Goal: Task Accomplishment & Management: Use online tool/utility

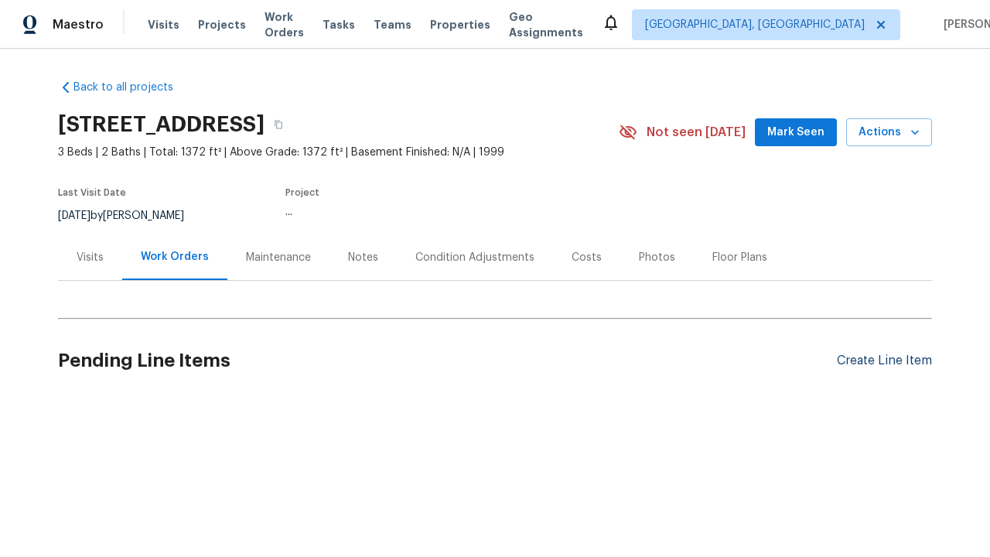
click at [884, 360] on div "Create Line Item" at bounding box center [884, 361] width 95 height 15
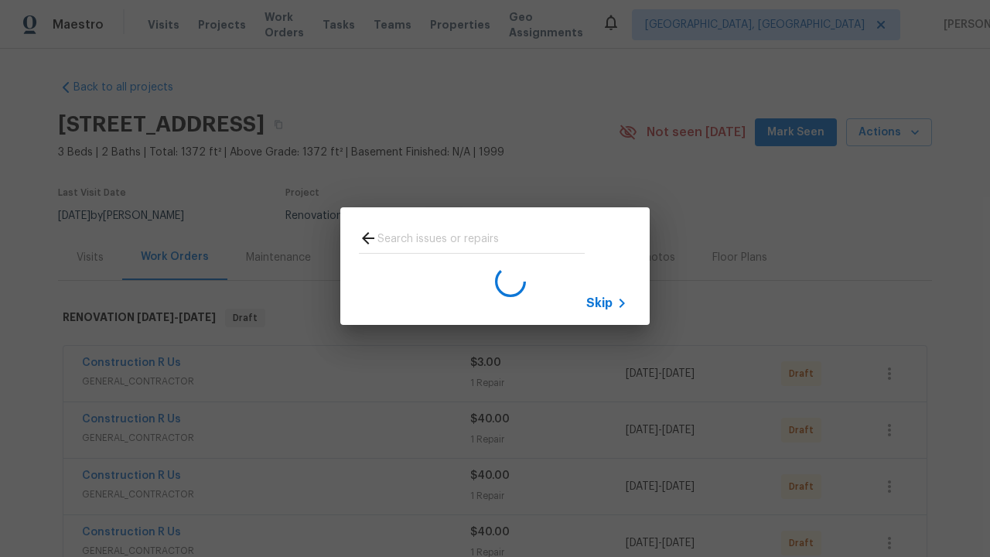
click at [600, 302] on span "Skip" at bounding box center [599, 303] width 26 height 15
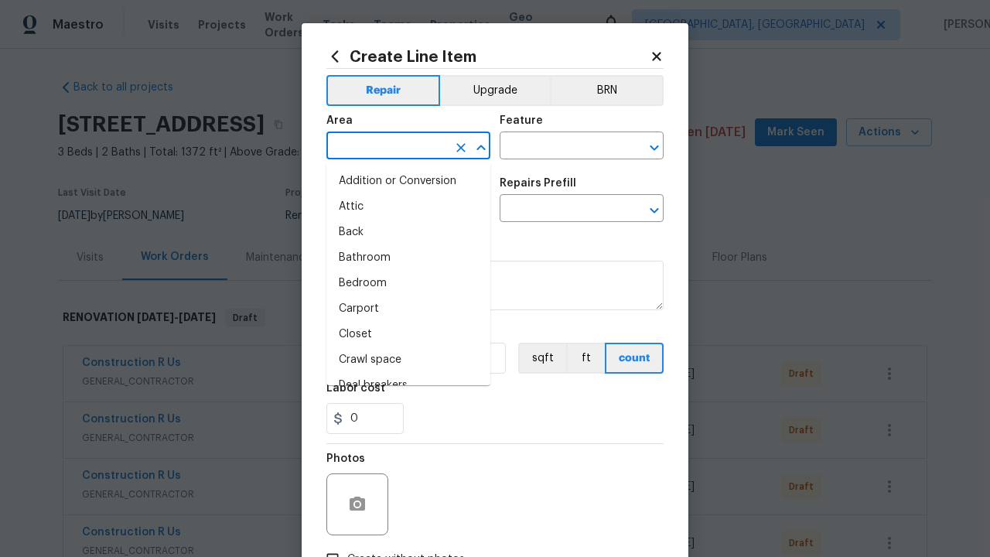
click at [408, 283] on li "Bedroom" at bounding box center [408, 284] width 164 height 26
type input "Bedroom"
type input "Flooring"
type input "Wallpaper"
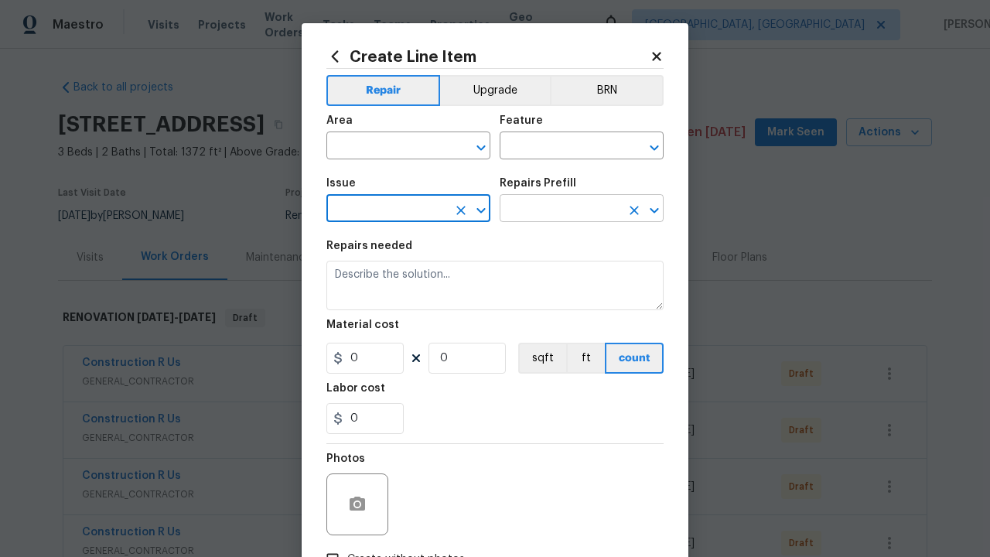
click at [560, 210] on input "text" at bounding box center [560, 210] width 121 height 24
type input "Remove"
